Goal: Transaction & Acquisition: Purchase product/service

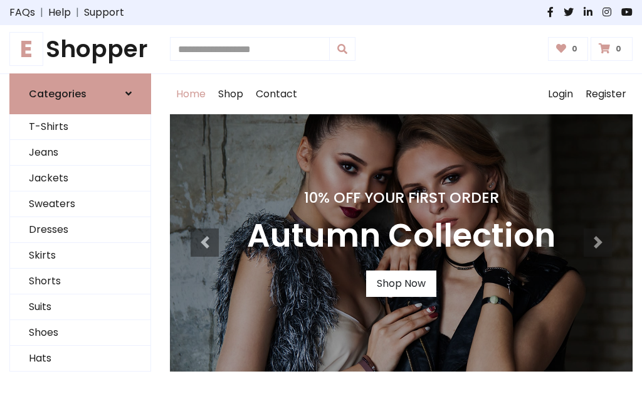
click at [321, 206] on h4 "10% Off Your First Order" at bounding box center [401, 198] width 309 height 18
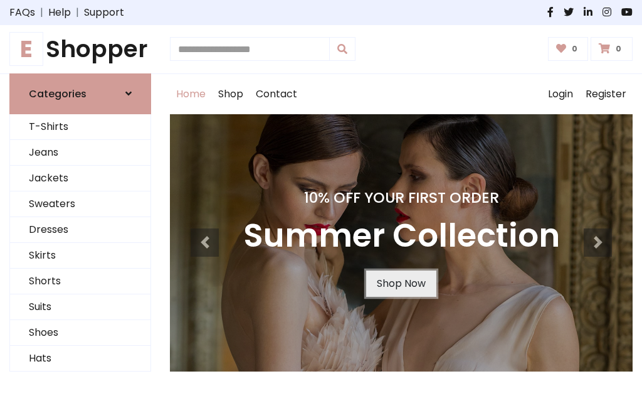
click at [401, 283] on link "Shop Now" at bounding box center [401, 283] width 70 height 26
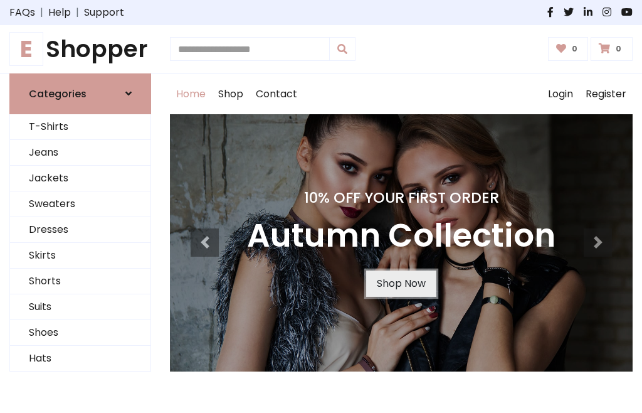
click at [401, 283] on link "Shop Now" at bounding box center [401, 283] width 70 height 26
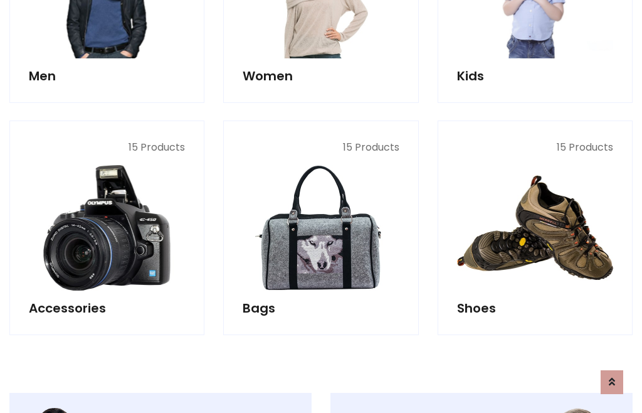
scroll to position [1251, 0]
